Goal: Task Accomplishment & Management: Use online tool/utility

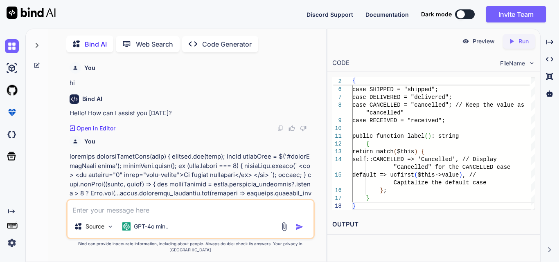
scroll to position [0, 4]
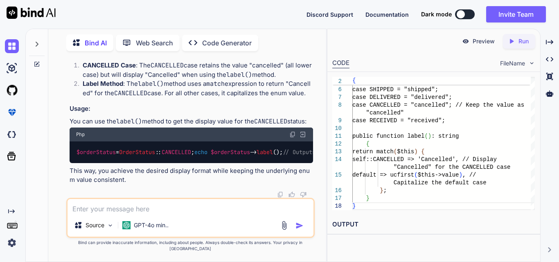
type textarea "x"
type textarea "Working on to implementing functionality to display the IVR data based on selec…"
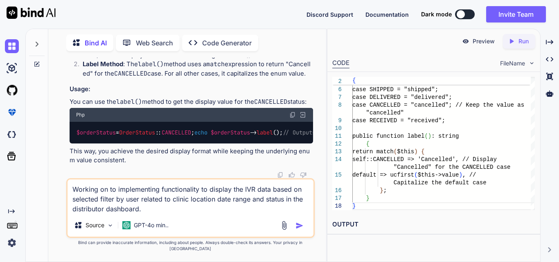
type textarea "x"
type textarea "Working on to implementing functionality to display the IVR data based on selec…"
type textarea "x"
type textarea "Working on to implementing functionality to display the IVR data based on selec…"
type textarea "x"
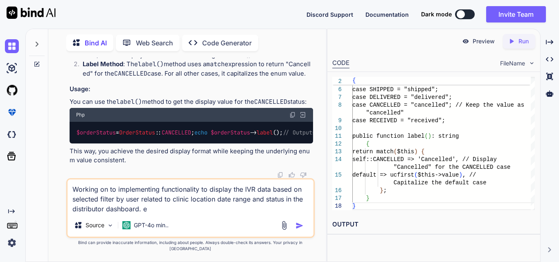
type textarea "Working on to implementing functionality to display the IVR data based on selec…"
type textarea "x"
type textarea "Working on to implementing functionality to display the IVR data based on selec…"
type textarea "x"
type textarea "Working on to implementing functionality to display the IVR data based on selec…"
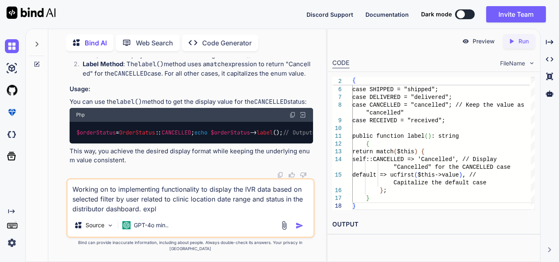
type textarea "x"
type textarea "Working on to implementing functionality to display the IVR data based on selec…"
type textarea "x"
type textarea "Working on to implementing functionality to display the IVR data based on selec…"
type textarea "x"
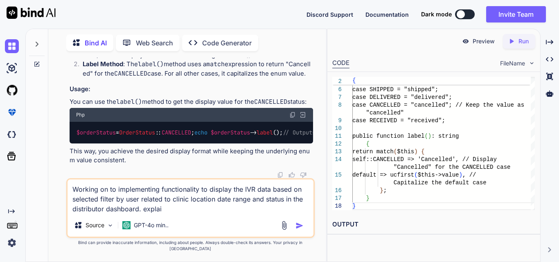
type textarea "Working on to implementing functionality to display the IVR data based on selec…"
type textarea "x"
type textarea "Working on to implementing functionality to display the IVR data based on selec…"
type textarea "x"
type textarea "Working on to implementing functionality to display the IVR data based on selec…"
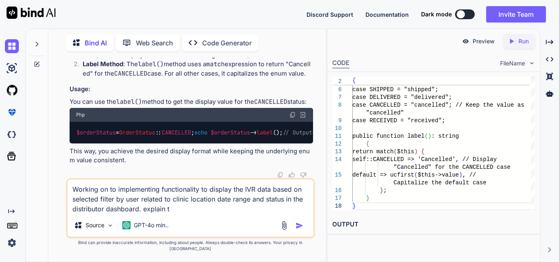
type textarea "x"
type textarea "Working on to implementing functionality to display the IVR data based on selec…"
type textarea "x"
type textarea "Working on to implementing functionality to display the IVR data based on selec…"
type textarea "x"
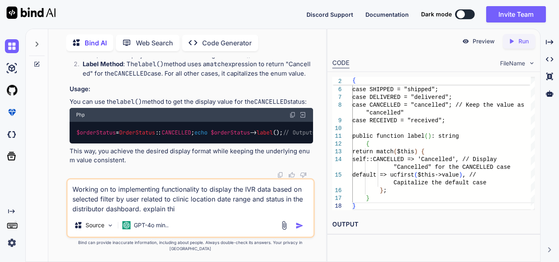
type textarea "Working on to implementing functionality to display the IVR data based on selec…"
type textarea "x"
type textarea "Working on to implementing functionality to display the IVR data based on selec…"
type textarea "x"
type textarea "Working on to implementing functionality to display the IVR data based on selec…"
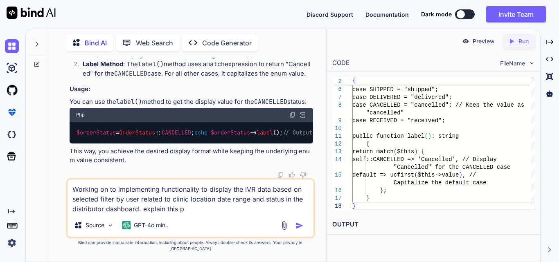
type textarea "x"
type textarea "Working on to implementing functionality to display the IVR data based on selec…"
type textarea "x"
type textarea "Working on to implementing functionality to display the IVR data based on selec…"
type textarea "x"
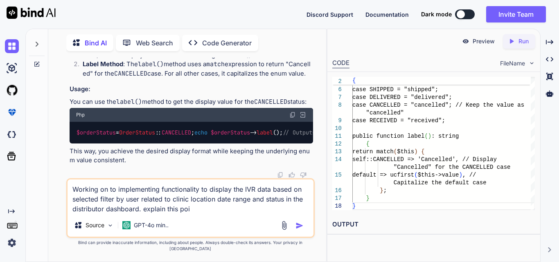
type textarea "Working on to implementing functionality to display the IVR data based on selec…"
type textarea "x"
type textarea "Working on to implementing functionality to display the IVR data based on selec…"
type textarea "x"
type textarea "Working on to implementing functionality to display the IVR data based on selec…"
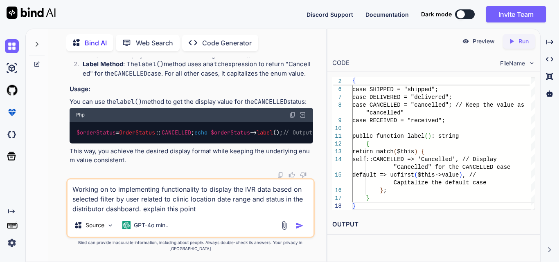
type textarea "x"
type textarea "Working on to implementing functionality to display the IVR data based on selec…"
type textarea "x"
type textarea "Working on to implementing functionality to display the IVR data based on selec…"
type textarea "x"
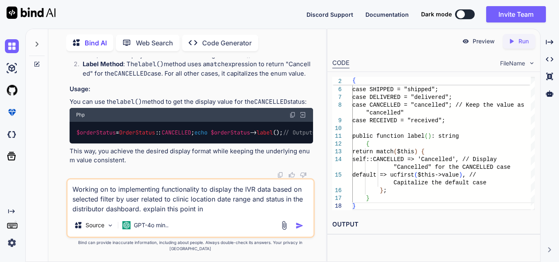
type textarea "Working on to implementing functionality to display the IVR data based on selec…"
type textarea "x"
type textarea "Working on to implementing functionality to display the IVR data based on selec…"
type textarea "x"
type textarea "Working on to implementing functionality to display the IVR data based on selec…"
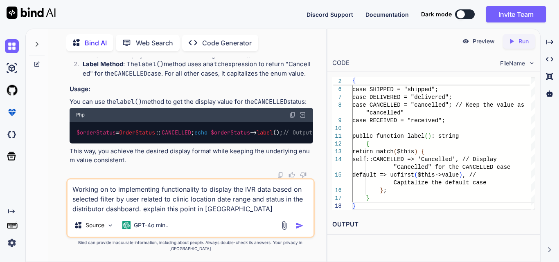
type textarea "x"
type textarea "Working on to implementing functionality to display the IVR data based on selec…"
type textarea "x"
type textarea "Working on to implementing functionality to display the IVR data based on selec…"
type textarea "x"
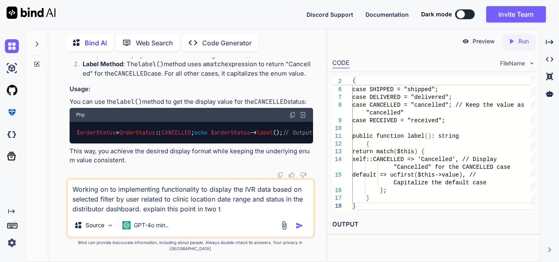
type textarea "Working on to implementing functionality to display the IVR data based on selec…"
type textarea "x"
type textarea "Working on to implementing functionality to display the IVR data based on selec…"
type textarea "x"
type textarea "Working on to implementing functionality to display the IVR data based on selec…"
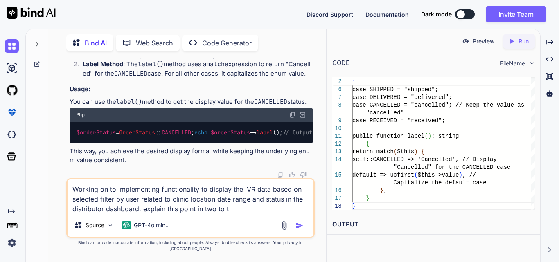
type textarea "x"
type textarea "Working on to implementing functionality to display the IVR data based on selec…"
type textarea "x"
type textarea "Working on to implementing functionality to display the IVR data based on selec…"
type textarea "x"
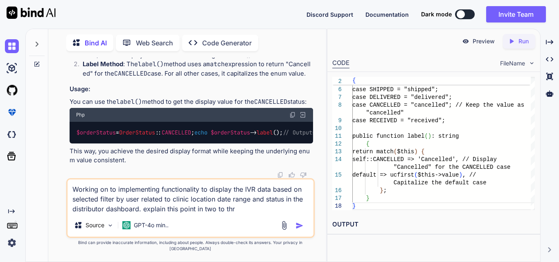
type textarea "Working on to implementing functionality to display the IVR data based on selec…"
type textarea "x"
type textarea "Working on to implementing functionality to display the IVR data based on selec…"
type textarea "x"
type textarea "Working on to implementing functionality to display the IVR data based on selec…"
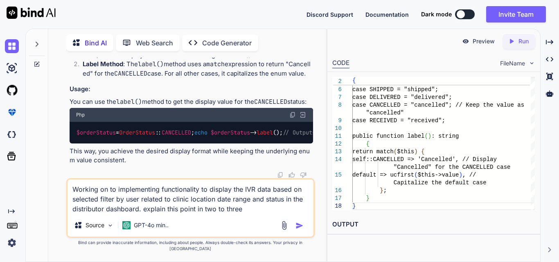
type textarea "x"
type textarea "Working on to implementing functionality to display the IVR data based on selec…"
type textarea "x"
type textarea "Working on to implementing functionality to display the IVR data based on selec…"
type textarea "x"
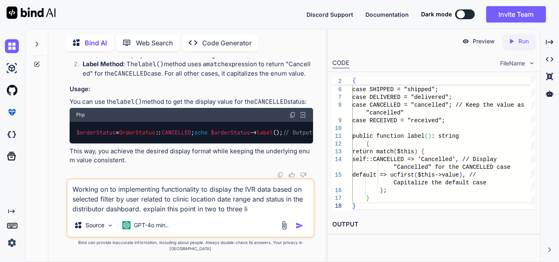
type textarea "Working on to implementing functionality to display the IVR data based on selec…"
type textarea "x"
type textarea "Working on to implementing functionality to display the IVR data based on selec…"
type textarea "x"
type textarea "Working on to implementing functionality to display the IVR data based on selec…"
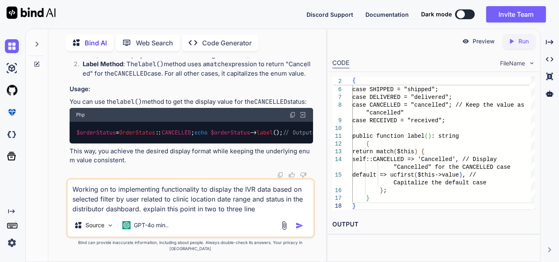
type textarea "x"
type textarea "Working on to implementing functionality to display the IVR data based on selec…"
type textarea "x"
type textarea "Working on to implementing functionality to display the IVR data based on selec…"
type textarea "x"
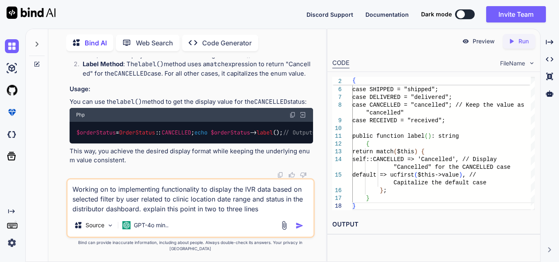
type textarea "Working on to implementing functionality to display the IVR data based on selec…"
type textarea "x"
type textarea "Working on to implementing functionality to display the IVR data based on selec…"
type textarea "x"
type textarea "Working on to implementing functionality to display the IVR data based on selec…"
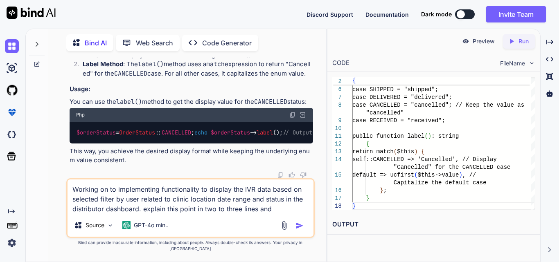
type textarea "x"
type textarea "Working on to implementing functionality to display the IVR data based on selec…"
type textarea "x"
type textarea "Working on to implementing functionality to display the IVR data based on selec…"
type textarea "x"
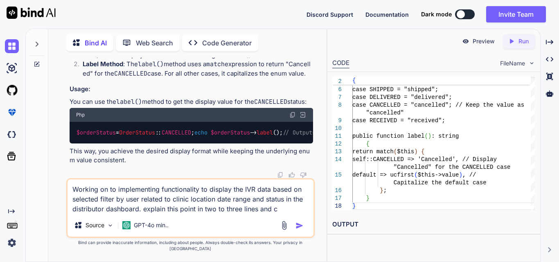
type textarea "Working on to implementing functionality to display the IVR data based on selec…"
type textarea "x"
type textarea "Working on to implementing functionality to display the IVR data based on selec…"
type textarea "x"
type textarea "Working on to implementing functionality to display the IVR data based on selec…"
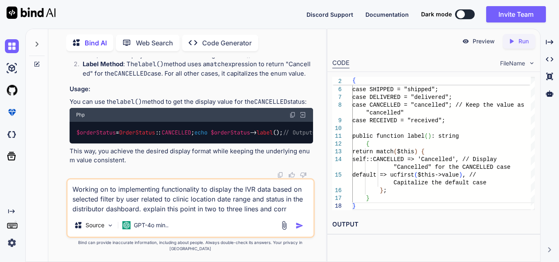
type textarea "x"
type textarea "Working on to implementing functionality to display the IVR data based on selec…"
type textarea "x"
type textarea "Working on to implementing functionality to display the IVR data based on selec…"
type textarea "x"
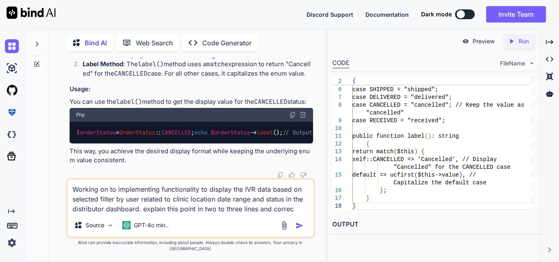
type textarea "Working on to implementing functionality to display the IVR data based on selec…"
type textarea "x"
type textarea "Working on to implementing functionality to display the IVR data based on selec…"
type textarea "x"
type textarea "Working on to implementing functionality to display the IVR data based on selec…"
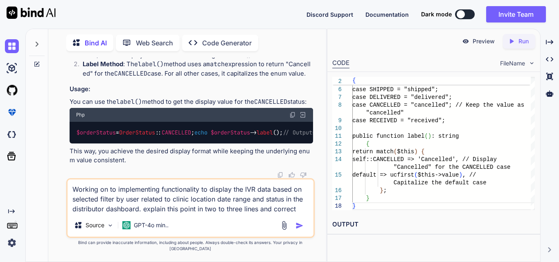
type textarea "x"
type textarea "Working on to implementing functionality to display the IVR data based on selec…"
type textarea "x"
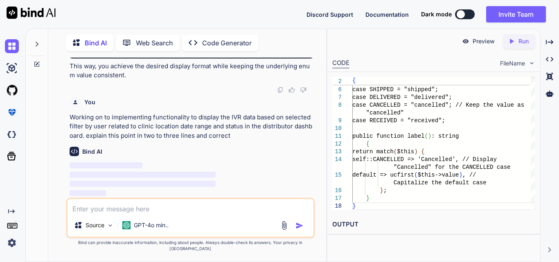
scroll to position [21448, 0]
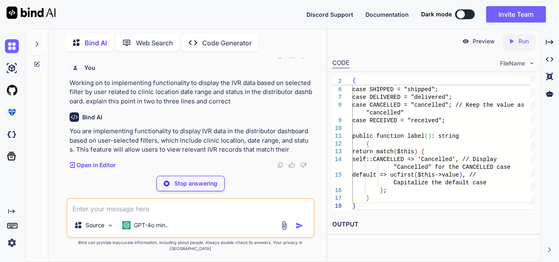
type textarea "x"
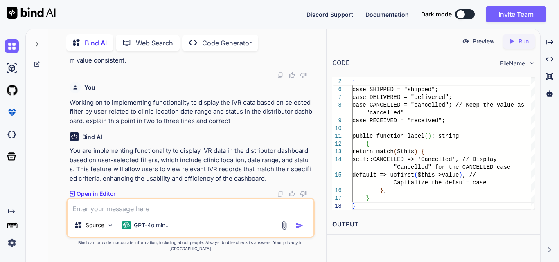
scroll to position [21463, 0]
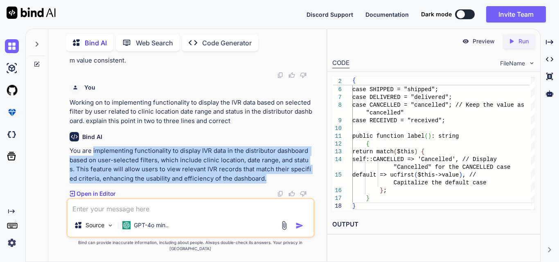
drag, startPoint x: 93, startPoint y: 158, endPoint x: 259, endPoint y: 183, distance: 168.1
click at [259, 183] on p "You are implementing functionality to display IVR data in the distributor dashb…" at bounding box center [191, 164] width 243 height 37
copy p "implementing functionality to display IVR data in the distributor dashboard bas…"
